Goal: Find specific fact

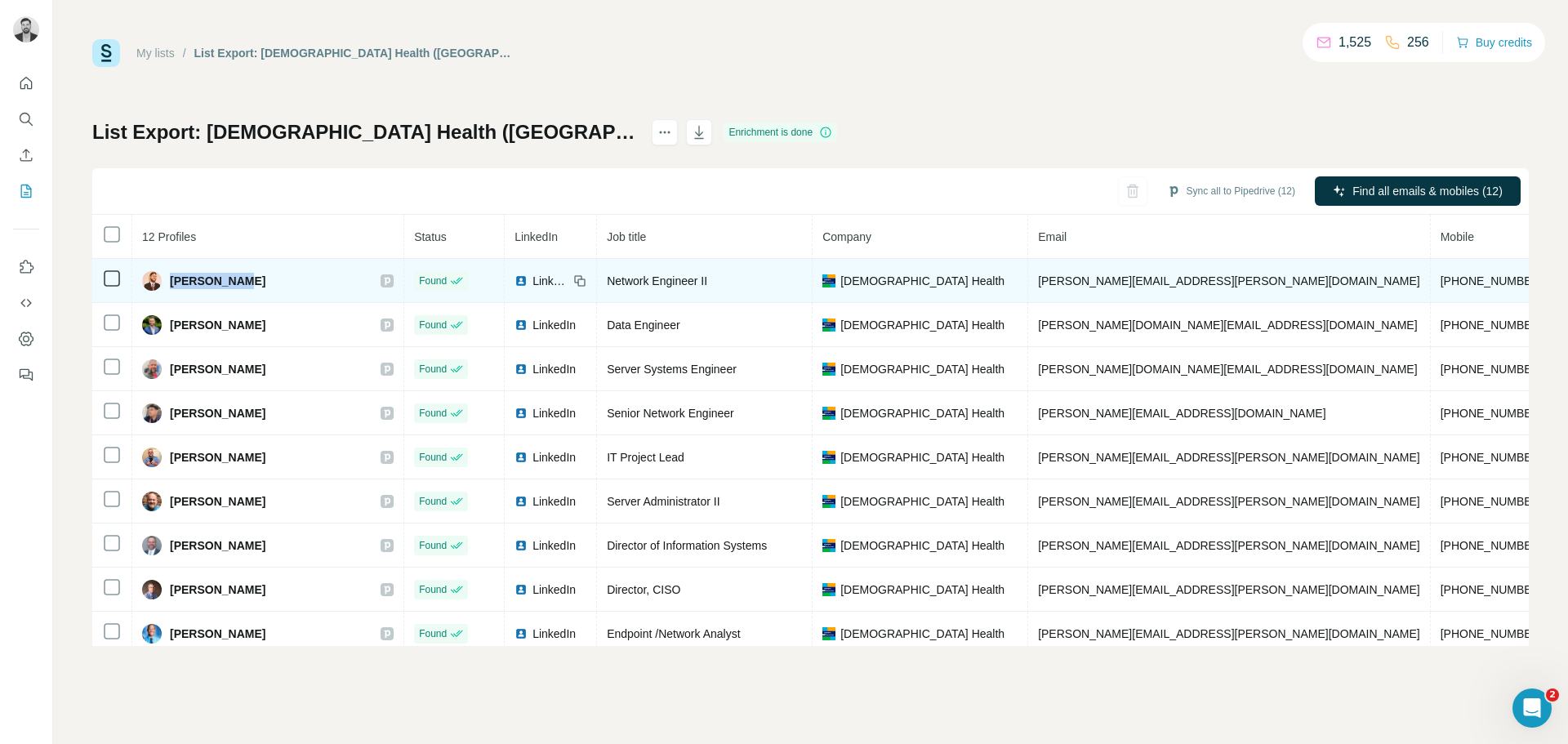
drag, startPoint x: 237, startPoint y: 280, endPoint x: 170, endPoint y: 281, distance: 67.0
click at [170, 281] on div "[PERSON_NAME]" at bounding box center [268, 281] width 252 height 20
copy span "[PERSON_NAME]"
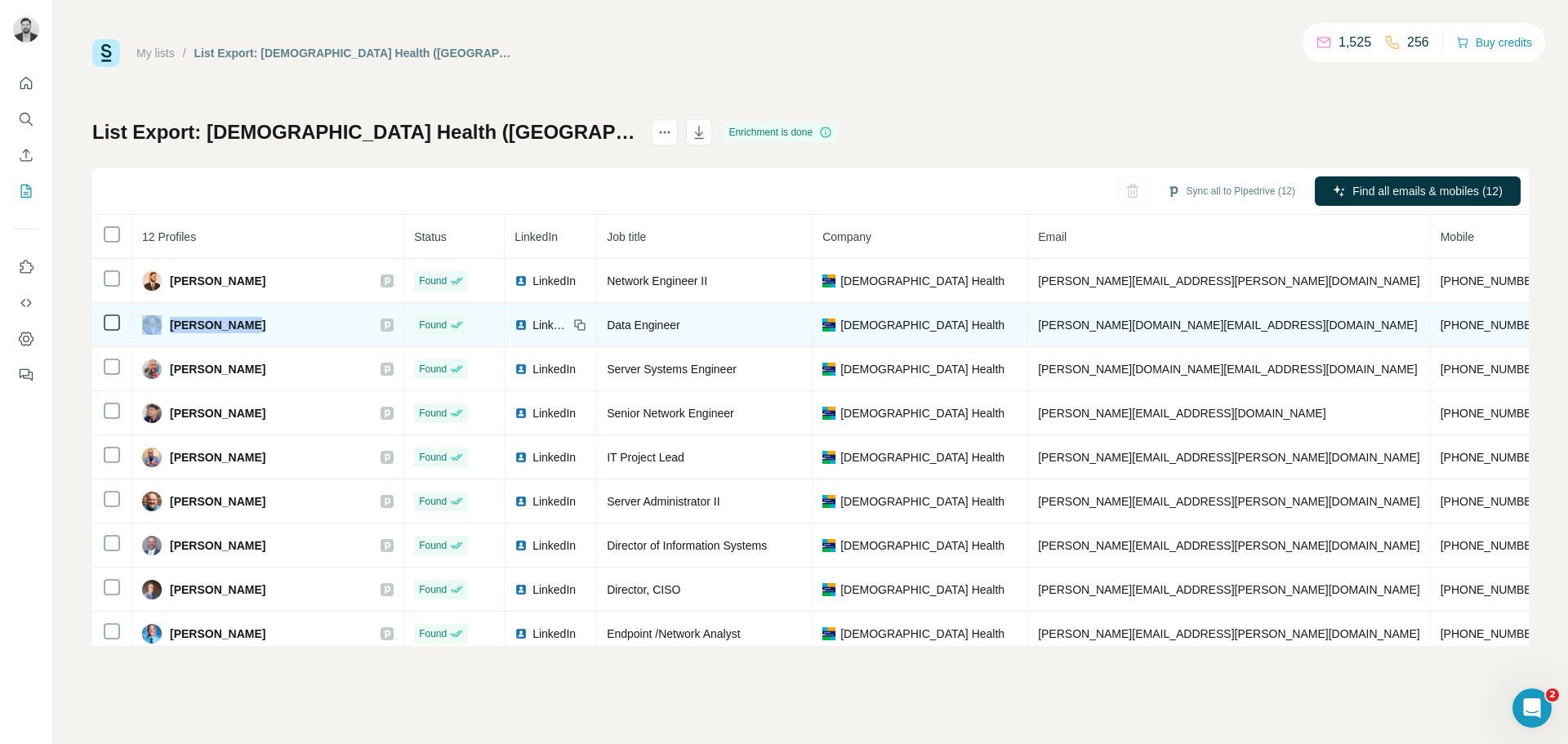
drag, startPoint x: 268, startPoint y: 322, endPoint x: 164, endPoint y: 322, distance: 104.0
click at [164, 322] on div "[PERSON_NAME]" at bounding box center [268, 325] width 252 height 20
copy div "[PERSON_NAME]"
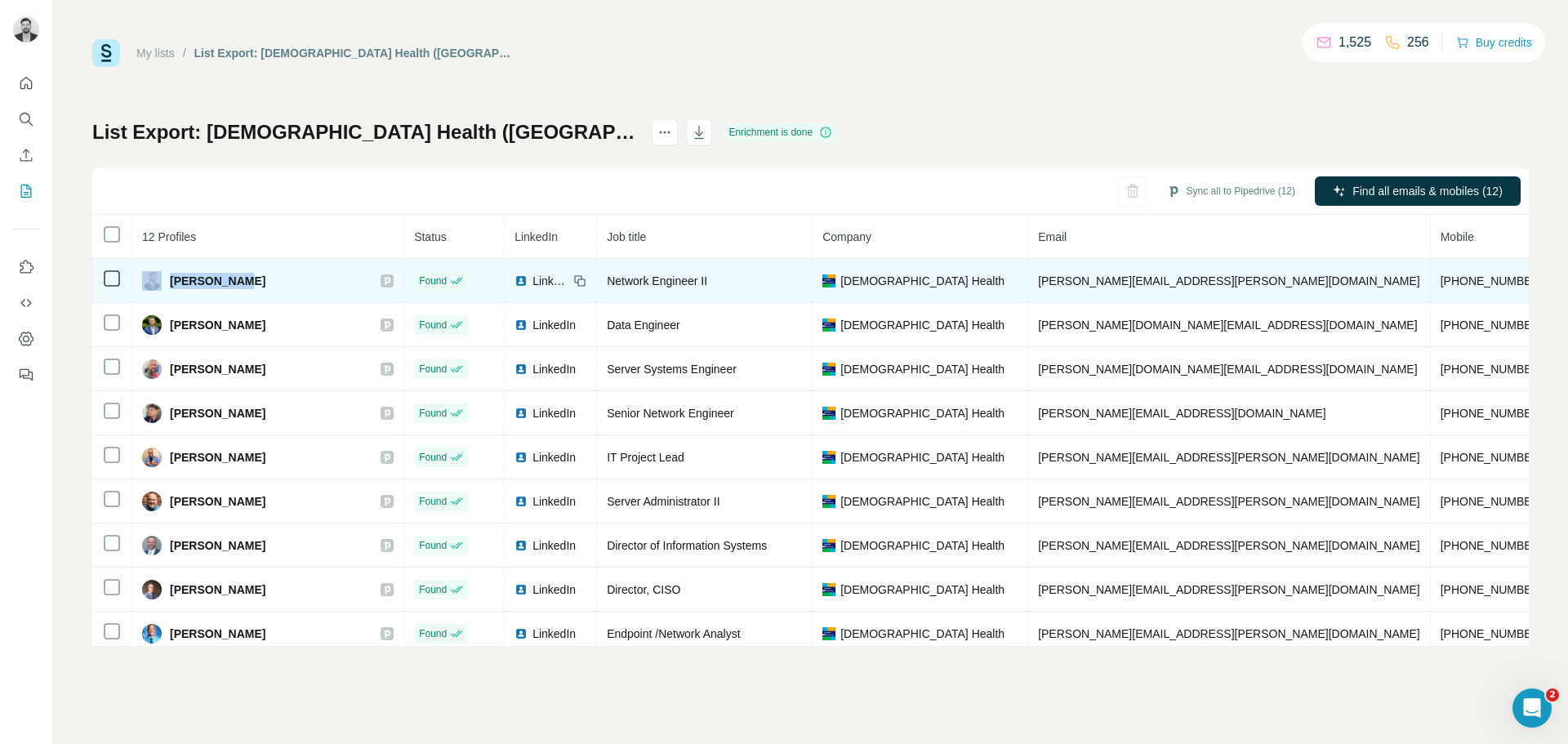
drag, startPoint x: 234, startPoint y: 278, endPoint x: 141, endPoint y: 284, distance: 93.2
click at [141, 284] on td "[PERSON_NAME]" at bounding box center [268, 281] width 272 height 44
drag, startPoint x: 201, startPoint y: 284, endPoint x: 270, endPoint y: 281, distance: 69.1
click at [285, 278] on div "[PERSON_NAME]" at bounding box center [268, 281] width 252 height 20
drag, startPoint x: 190, startPoint y: 282, endPoint x: 173, endPoint y: 282, distance: 17.0
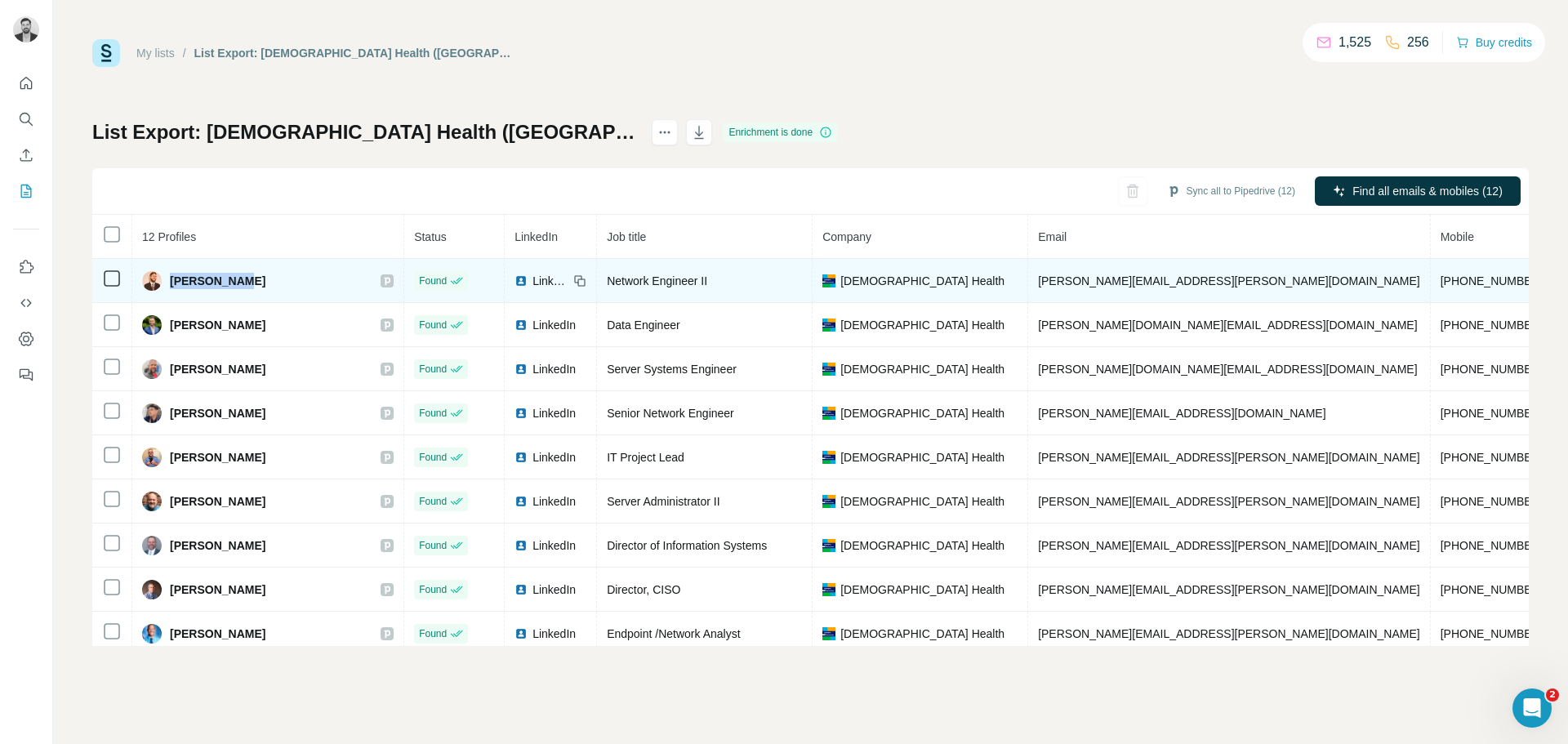
click at [173, 282] on div "[PERSON_NAME]" at bounding box center [268, 281] width 252 height 20
copy span "[PERSON_NAME]"
